Goal: Task Accomplishment & Management: Manage account settings

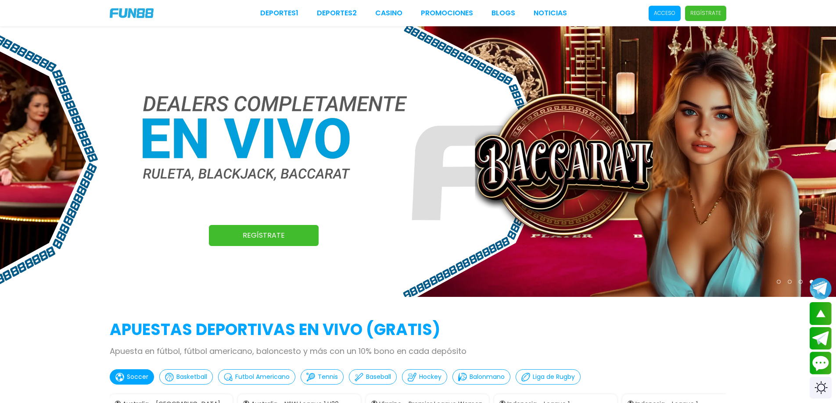
click at [770, 22] on div "Deportes 1 Deportes 2 CASINO Promociones BLOGS NOTICIAS Acceso Regístrate" at bounding box center [418, 13] width 836 height 26
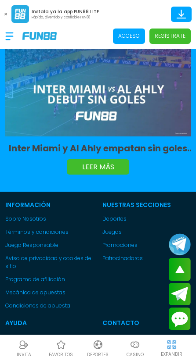
scroll to position [2506, 0]
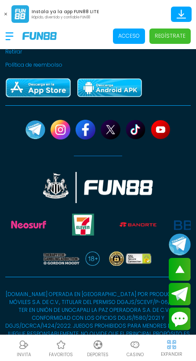
click at [174, 350] on div at bounding box center [171, 344] width 13 height 13
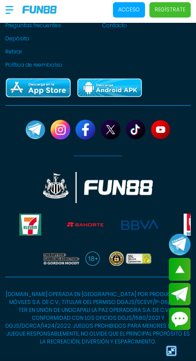
click at [177, 348] on img at bounding box center [171, 351] width 13 height 13
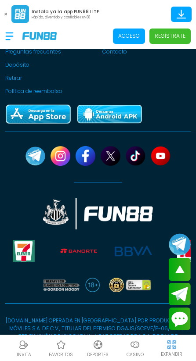
scroll to position [2506, 0]
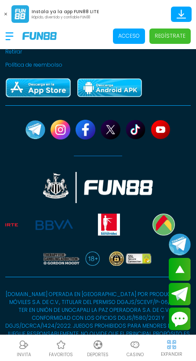
click at [6, 14] on use at bounding box center [5, 14] width 3 height 3
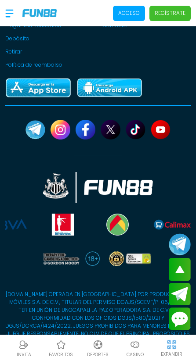
click at [136, 353] on p "Casino" at bounding box center [134, 355] width 17 height 7
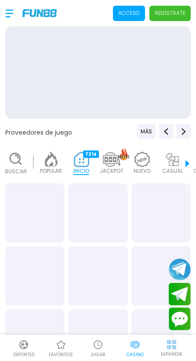
scroll to position [0, 22]
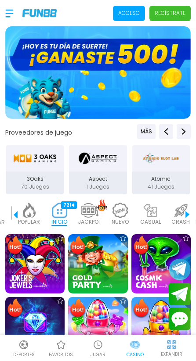
click at [180, 132] on button "Next providers" at bounding box center [183, 131] width 14 height 15
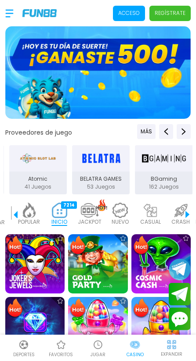
click at [180, 131] on button "Next providers" at bounding box center [183, 131] width 14 height 15
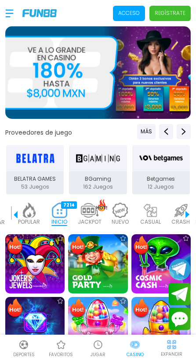
click at [7, 18] on div at bounding box center [13, 13] width 17 height 26
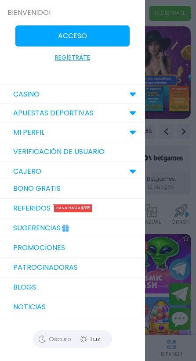
click at [116, 171] on div "CAJERO" at bounding box center [72, 171] width 145 height 19
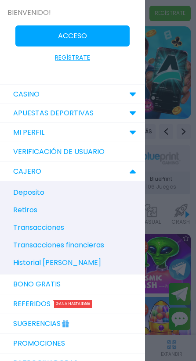
click at [116, 171] on div "CAJERO" at bounding box center [72, 171] width 145 height 19
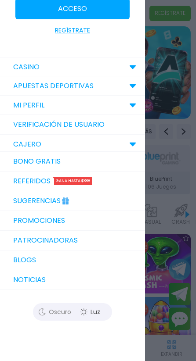
scroll to position [42, 0]
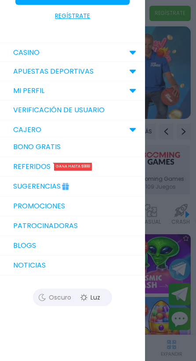
click at [67, 298] on div "Oscuro" at bounding box center [54, 297] width 39 height 13
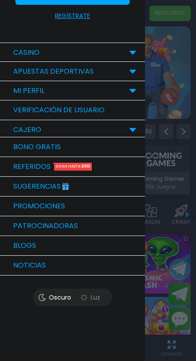
click at [94, 299] on div "Luz" at bounding box center [89, 297] width 39 height 13
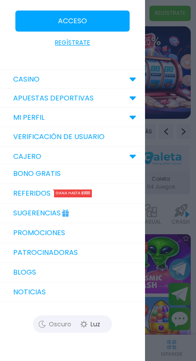
scroll to position [0, 0]
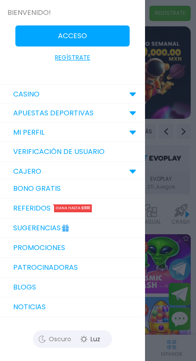
click at [56, 170] on div "CAJERO" at bounding box center [72, 171] width 145 height 19
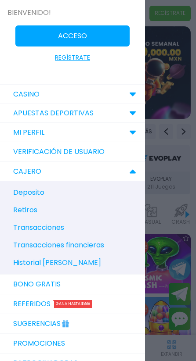
click at [60, 159] on link "Verificación de Usuario" at bounding box center [72, 152] width 145 height 20
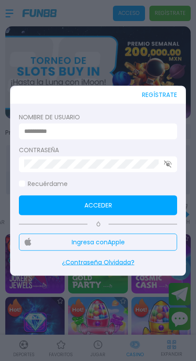
click at [100, 75] on div at bounding box center [98, 180] width 196 height 361
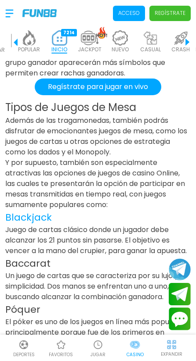
scroll to position [1492, 0]
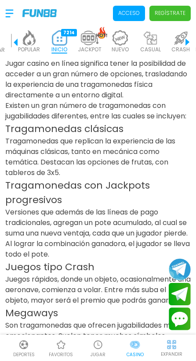
click at [131, 10] on p "Acceso" at bounding box center [129, 13] width 22 height 8
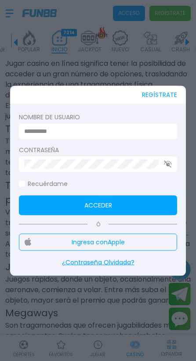
click at [83, 296] on div at bounding box center [98, 180] width 196 height 361
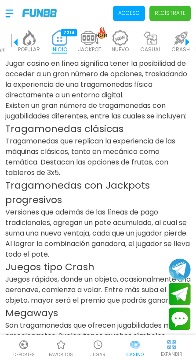
click at [162, 17] on p "Regístrate" at bounding box center [169, 13] width 31 height 8
